Goal: Task Accomplishment & Management: Use online tool/utility

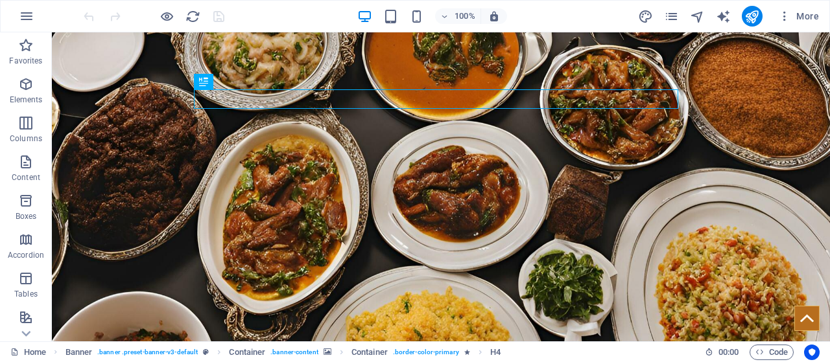
scroll to position [198, 0]
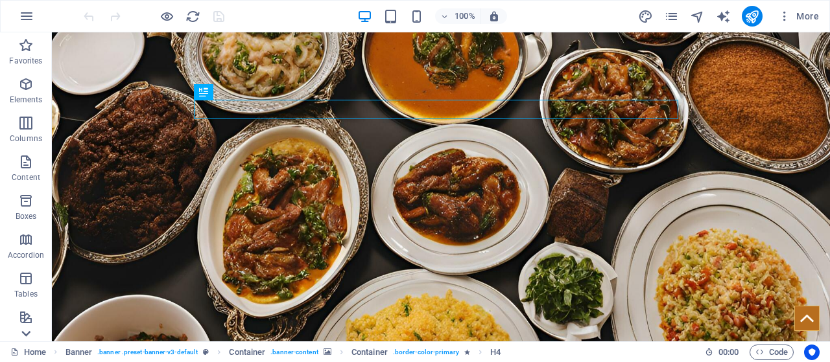
click at [30, 325] on icon at bounding box center [26, 334] width 18 height 18
click at [27, 293] on p "Marketing" at bounding box center [26, 293] width 36 height 10
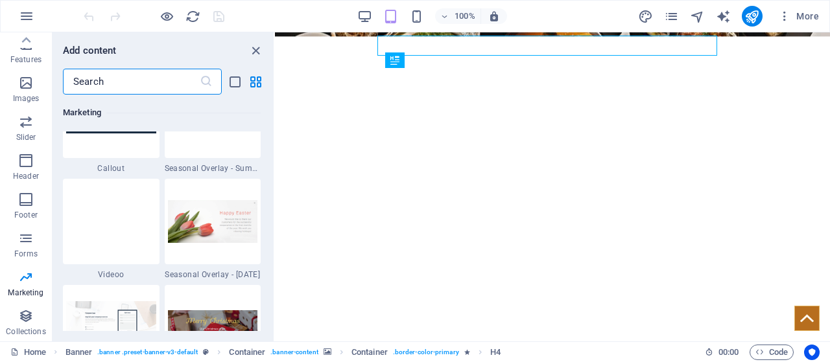
scroll to position [10860, 0]
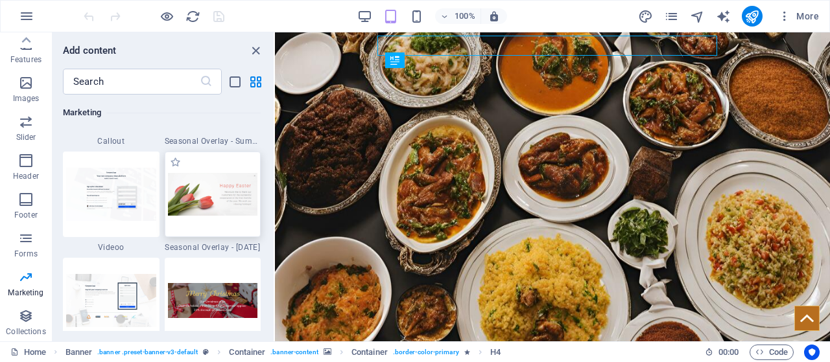
click at [219, 173] on img at bounding box center [213, 194] width 90 height 43
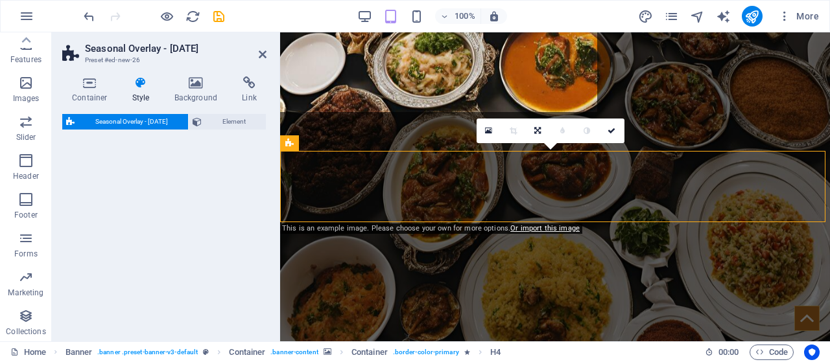
select select "px"
select select "rem"
select select "%"
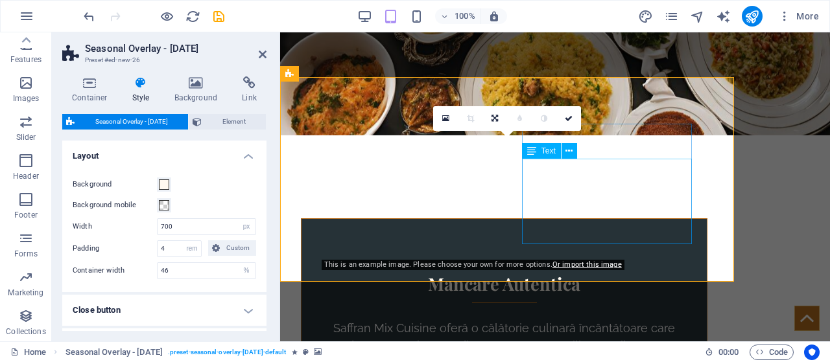
scroll to position [406, 0]
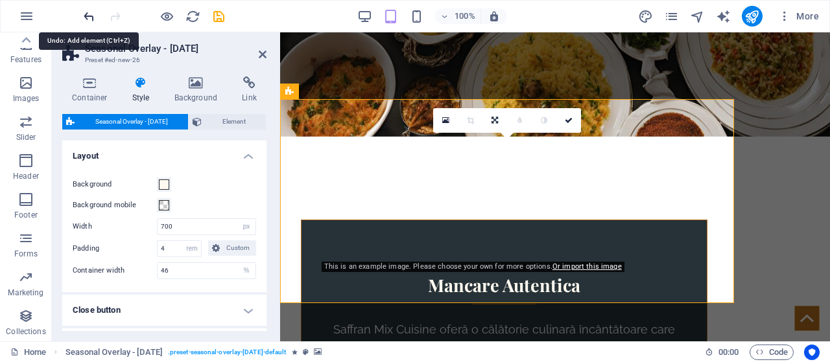
click at [88, 12] on icon "undo" at bounding box center [89, 16] width 15 height 15
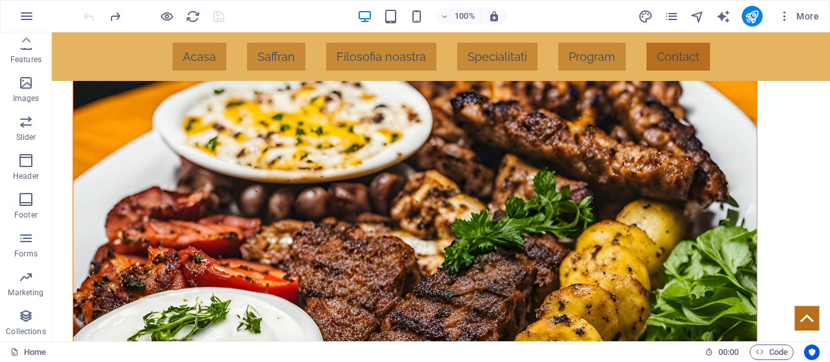
scroll to position [2757, 0]
click at [477, 55] on nav "[PERSON_NAME] Filosofia noastra Specialitati Program Contact" at bounding box center [441, 56] width 778 height 49
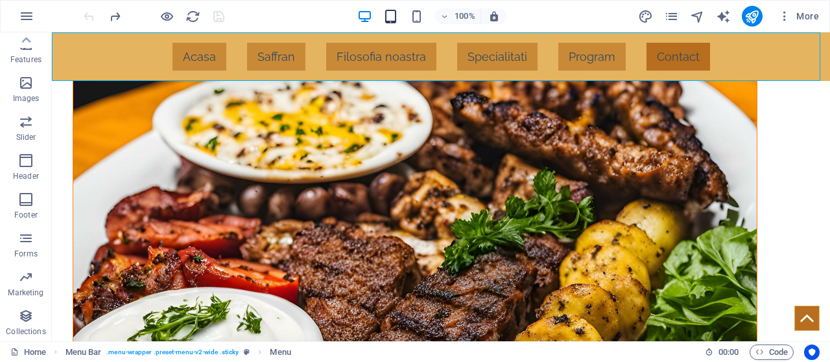
drag, startPoint x: 381, startPoint y: 16, endPoint x: 388, endPoint y: 17, distance: 6.5
click at [388, 17] on div "100%" at bounding box center [432, 16] width 150 height 21
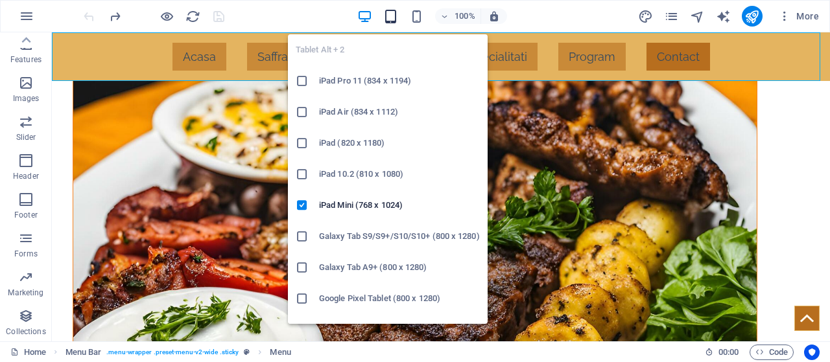
click at [388, 17] on icon "button" at bounding box center [390, 16] width 15 height 15
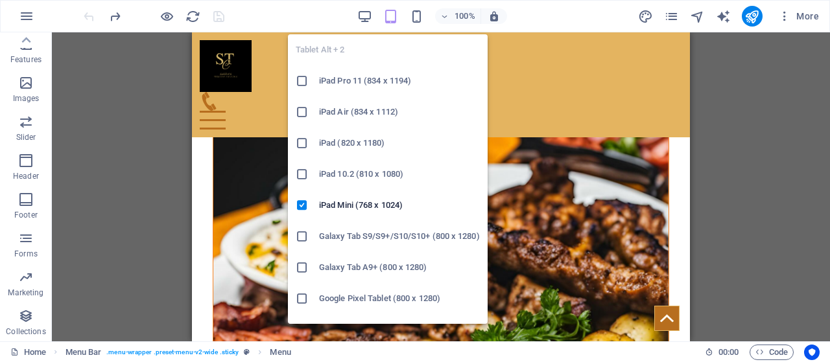
scroll to position [3012, 0]
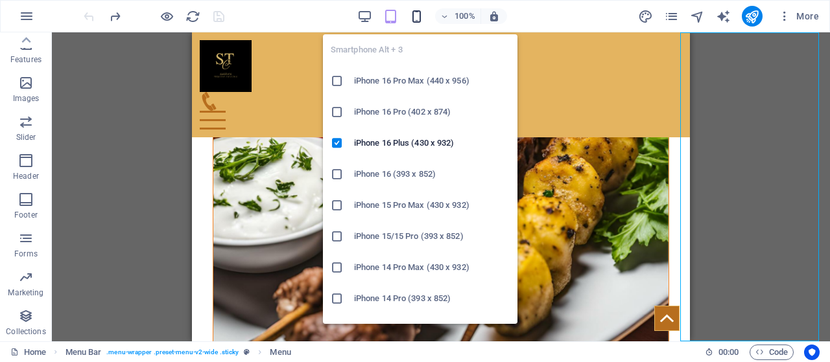
click at [421, 20] on icon "button" at bounding box center [416, 16] width 15 height 15
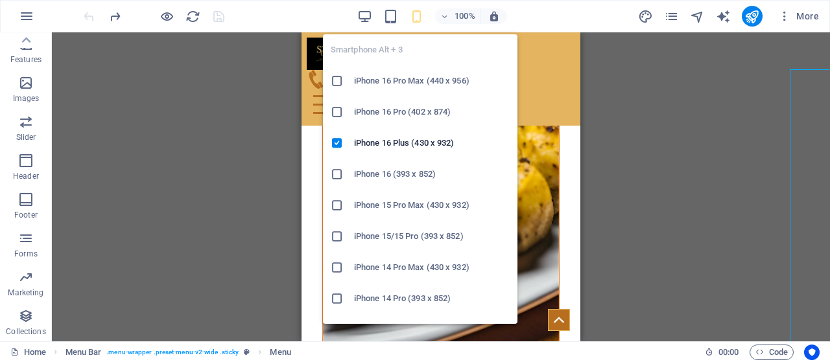
scroll to position [2976, 0]
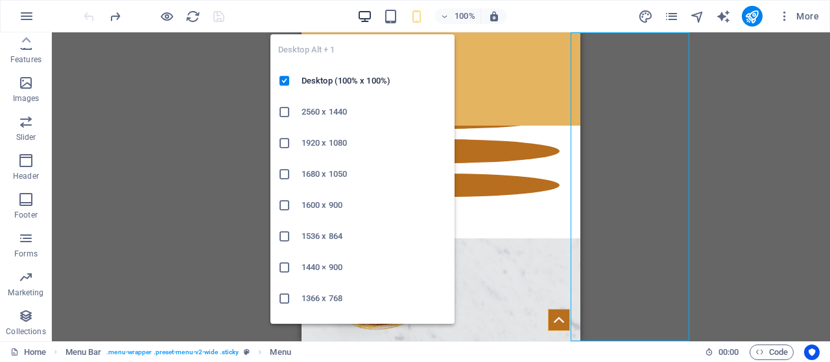
click at [361, 11] on icon "button" at bounding box center [364, 16] width 15 height 15
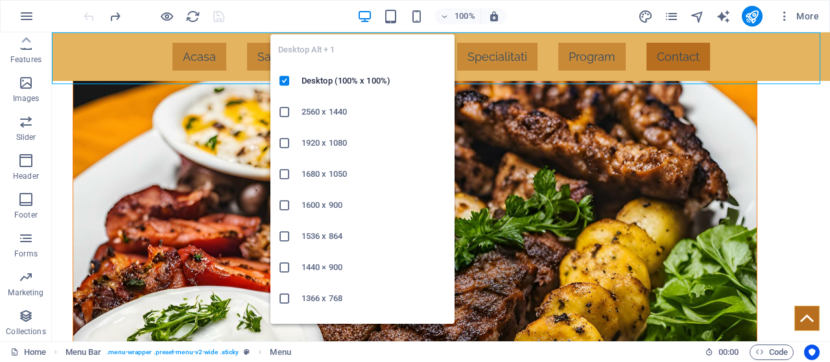
scroll to position [2757, 0]
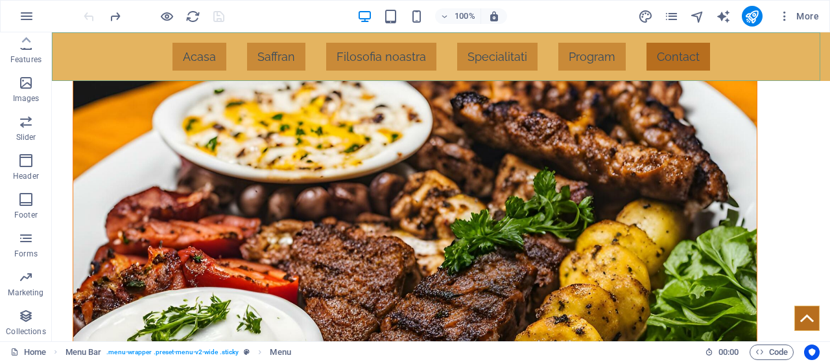
click at [207, 66] on nav "[PERSON_NAME] Filosofia noastra Specialitati Program Contact" at bounding box center [441, 56] width 778 height 49
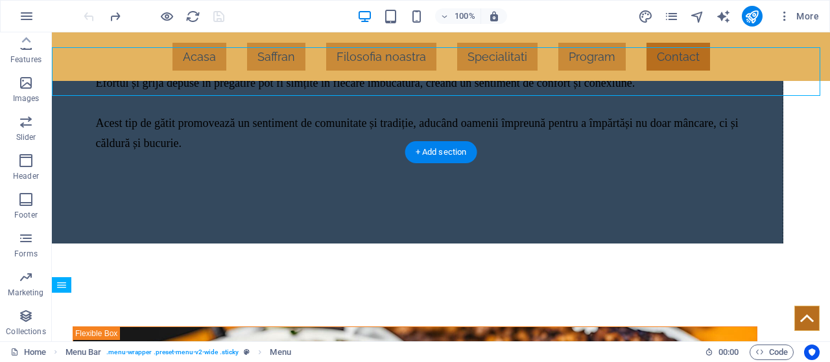
scroll to position [2492, 0]
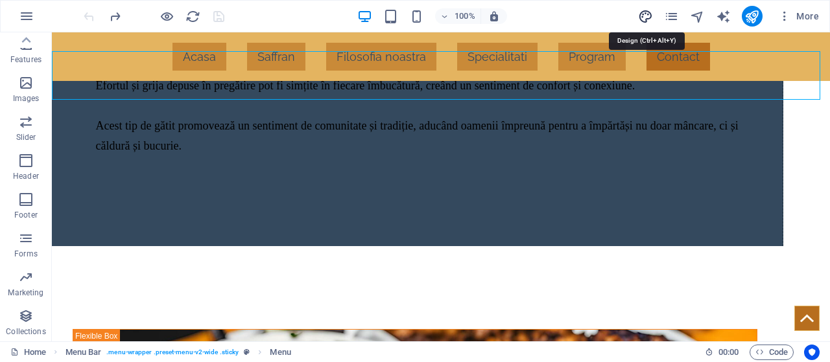
click at [646, 16] on icon "design" at bounding box center [645, 16] width 15 height 15
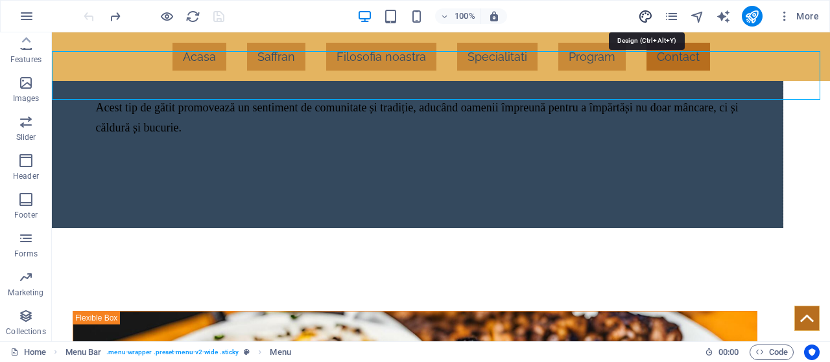
select select "px"
select select "400"
select select "px"
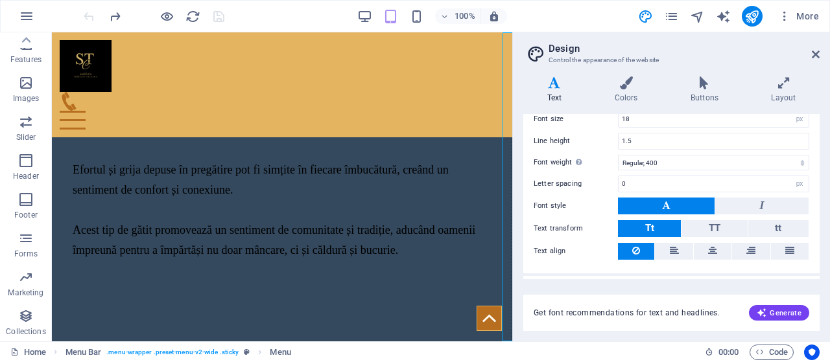
scroll to position [127, 0]
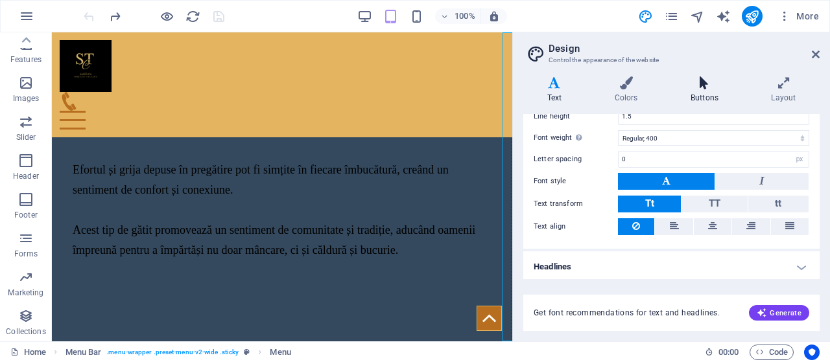
click at [704, 87] on icon at bounding box center [704, 83] width 75 height 13
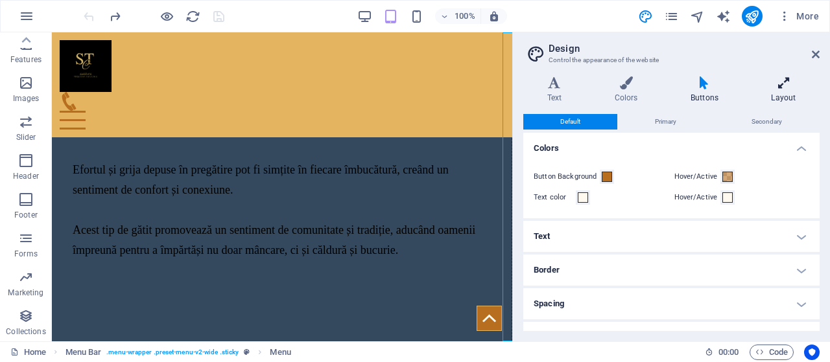
click at [776, 85] on icon at bounding box center [784, 83] width 72 height 13
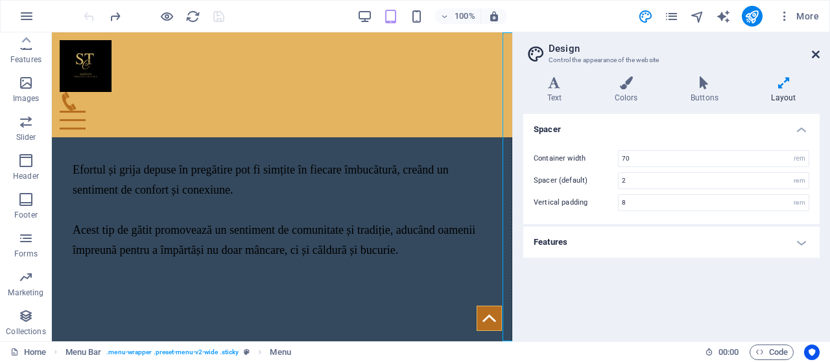
click at [816, 51] on icon at bounding box center [816, 54] width 8 height 10
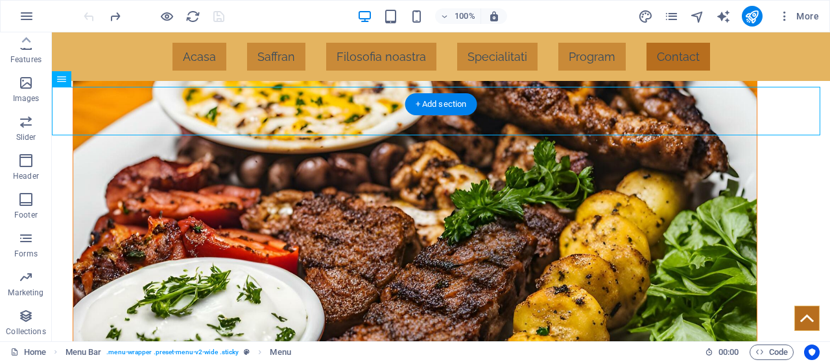
scroll to position [2779, 0]
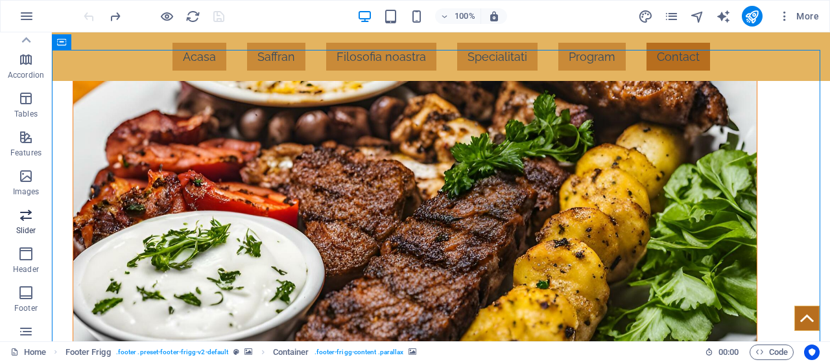
scroll to position [179, 0]
click at [25, 138] on icon "button" at bounding box center [26, 139] width 16 height 16
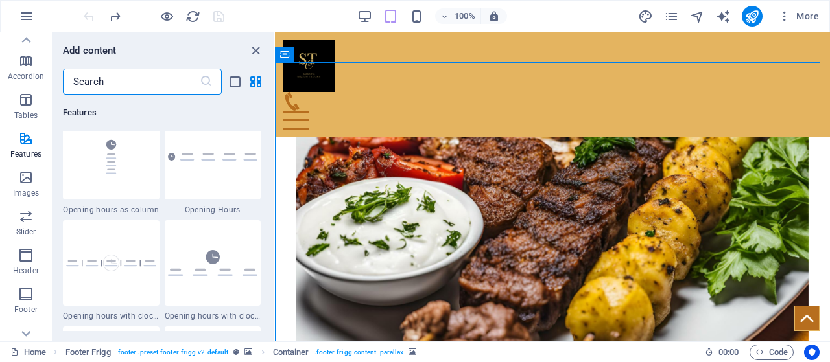
scroll to position [5604, 0]
